Goal: Information Seeking & Learning: Learn about a topic

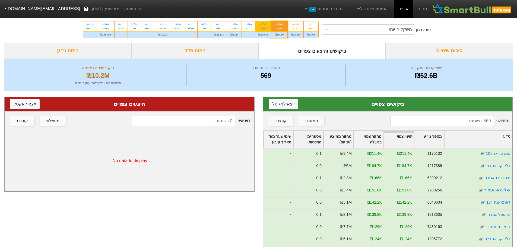
click at [263, 27] on div "ראשון" at bounding box center [262, 28] width 9 height 4
click at [263, 25] on input "12/10 ראשון ₪10.5M" at bounding box center [262, 23] width 4 height 4
radio input "true"
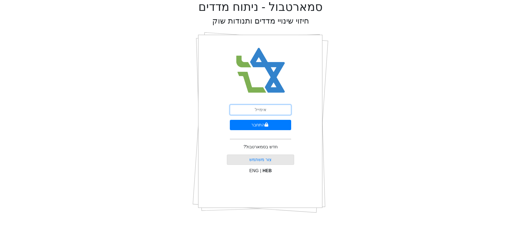
click at [277, 111] on input "email" at bounding box center [260, 110] width 61 height 10
type input "[EMAIL_ADDRESS][DOMAIN_NAME]"
click at [262, 127] on button "התחבר" at bounding box center [260, 125] width 61 height 10
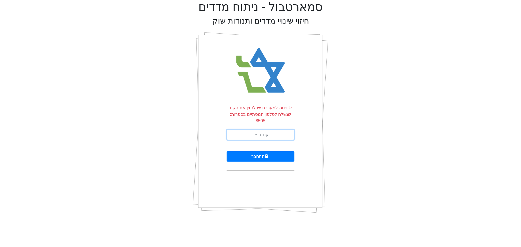
click at [269, 130] on input "text" at bounding box center [261, 135] width 68 height 10
click at [227, 151] on button "התחבר" at bounding box center [261, 156] width 68 height 10
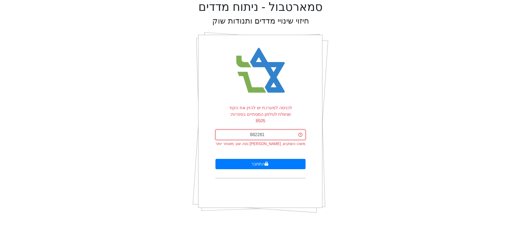
drag, startPoint x: 267, startPoint y: 127, endPoint x: 163, endPoint y: 125, distance: 104.8
click at [163, 125] on div "סמארטבול - ניתוח מדדים חיזוי שינויי מדדים ותנודות שוק לכניסה למערכת יש להזין את…" at bounding box center [260, 109] width 513 height 218
type input "882821"
click at [215, 159] on button "התחבר" at bounding box center [260, 164] width 90 height 10
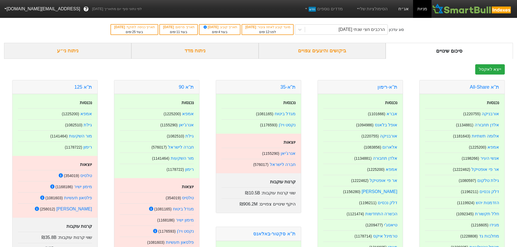
click at [406, 8] on link "אג״ח" at bounding box center [403, 9] width 19 height 18
